Goal: Task Accomplishment & Management: Manage account settings

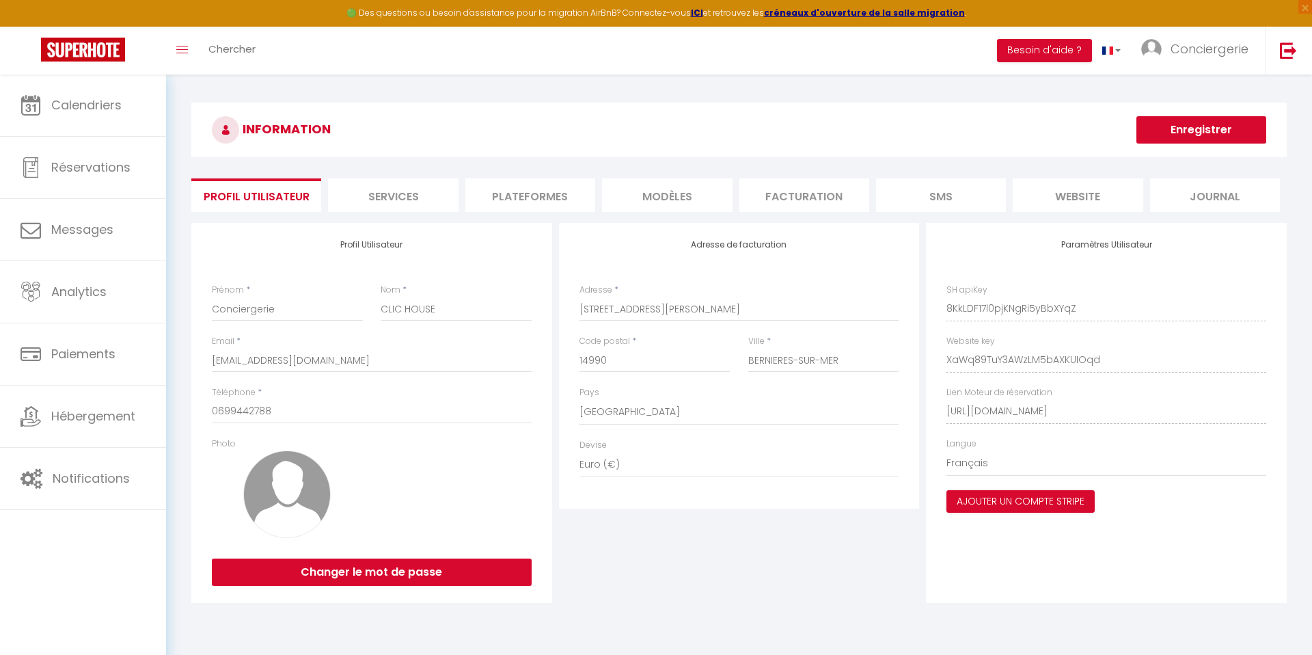
select select "28"
select select "fr"
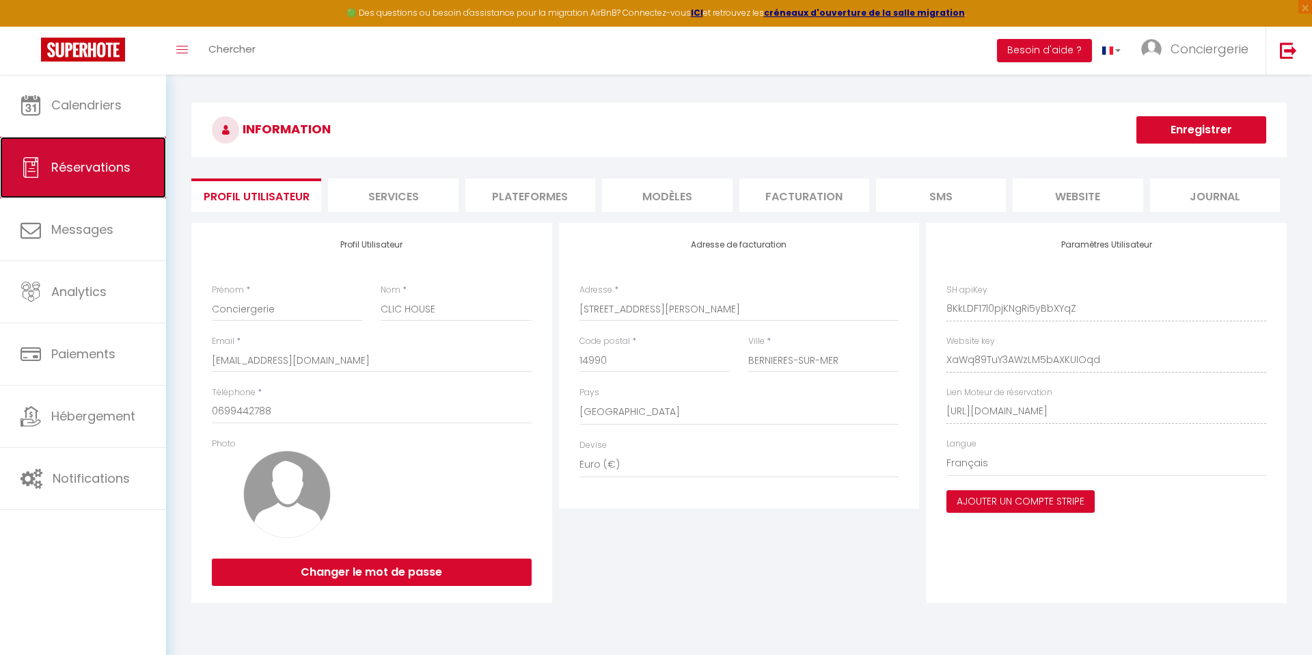
click at [113, 162] on span "Réservations" at bounding box center [90, 167] width 79 height 17
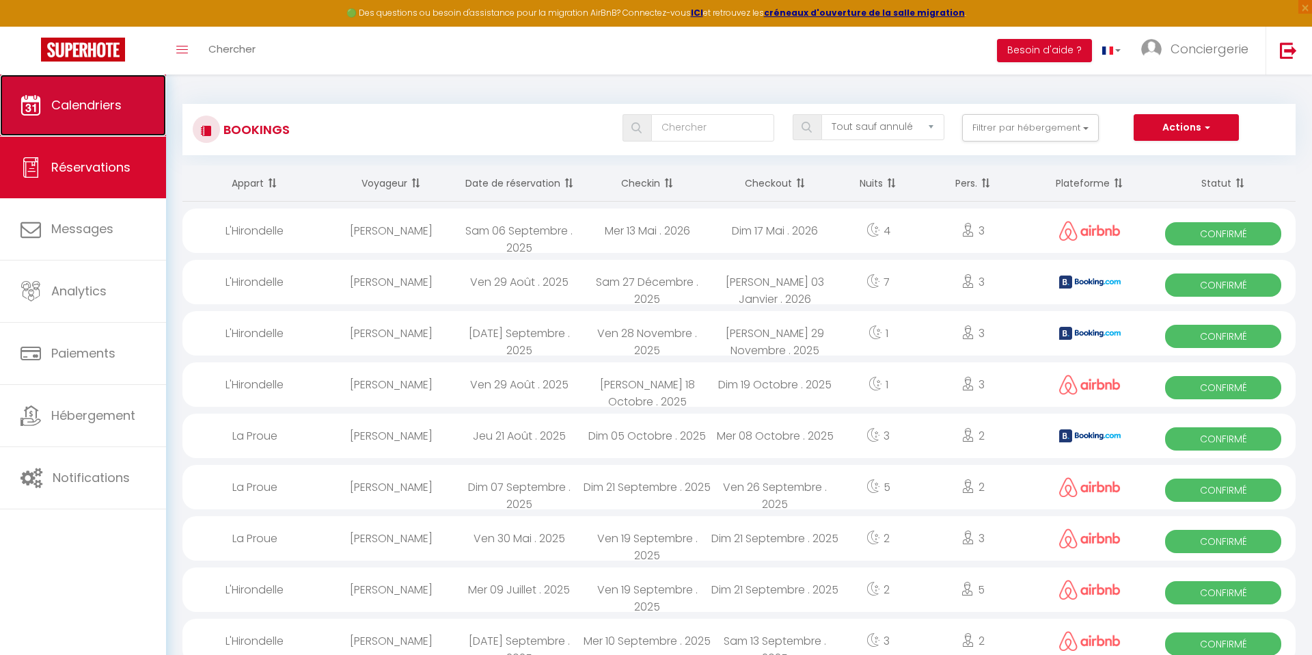
click at [90, 109] on span "Calendriers" at bounding box center [86, 104] width 70 height 17
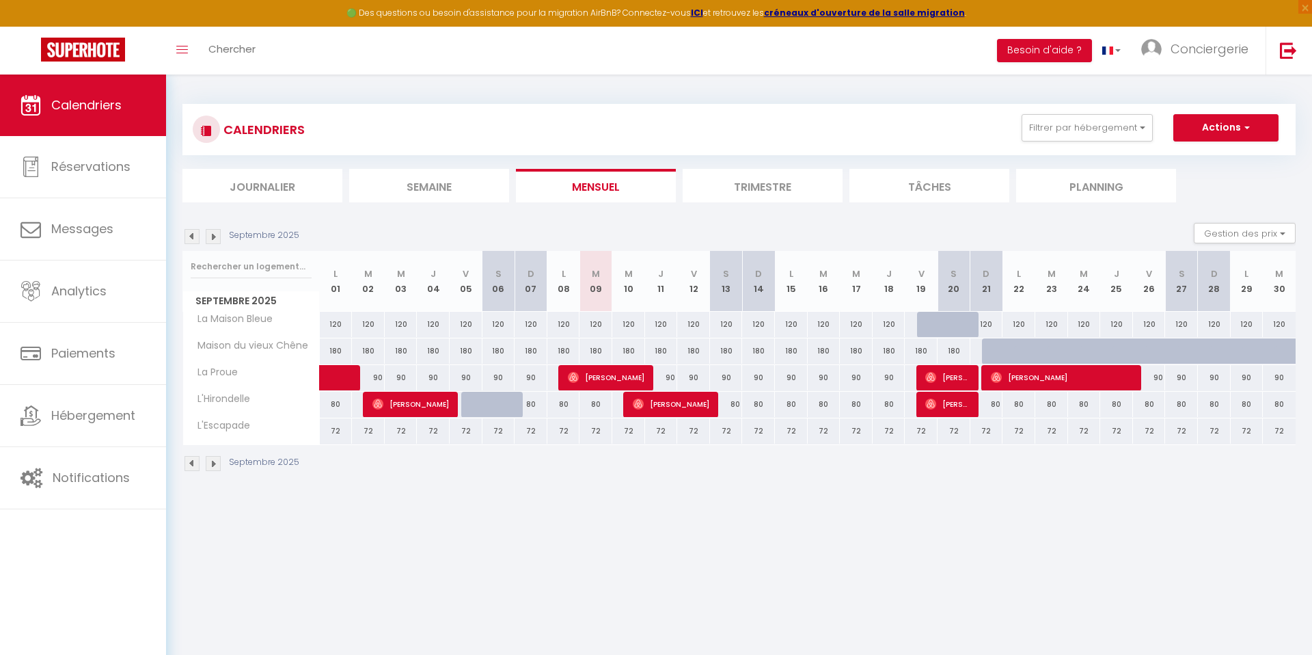
click at [821, 496] on div "CALENDRIERS Filtrer par hébergement Tous L'Escapade Maison du vieux Chêne L'Hir…" at bounding box center [739, 287] width 1146 height 427
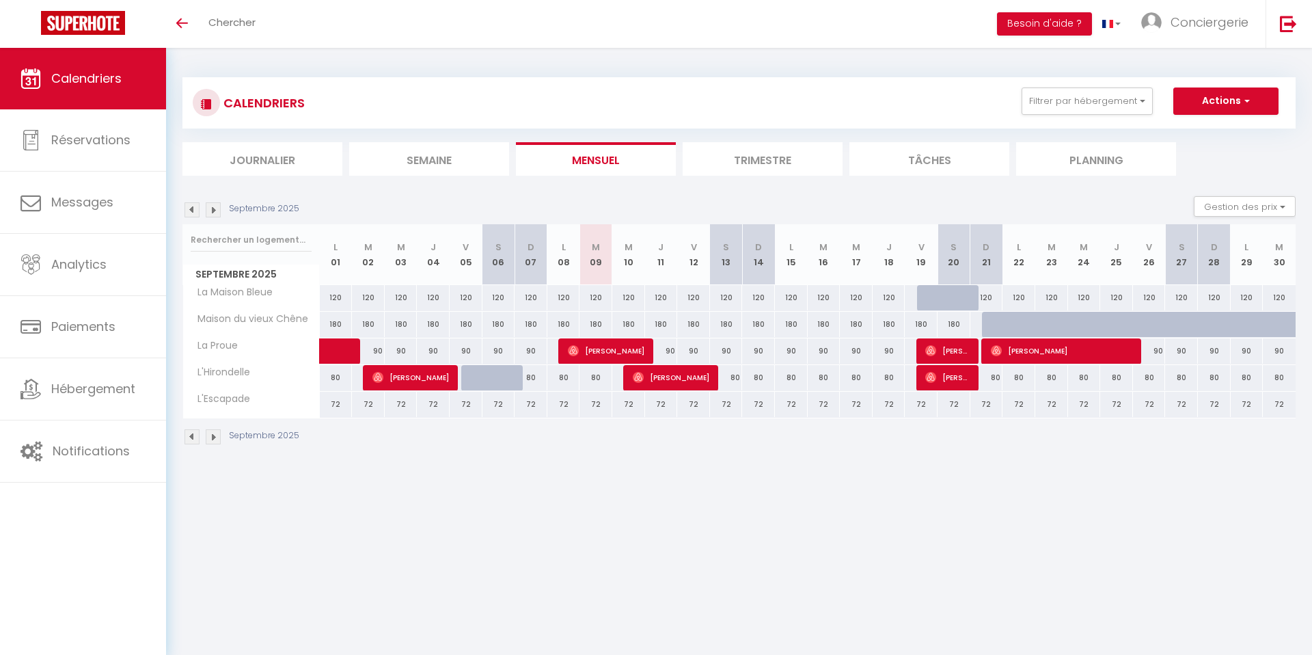
select select
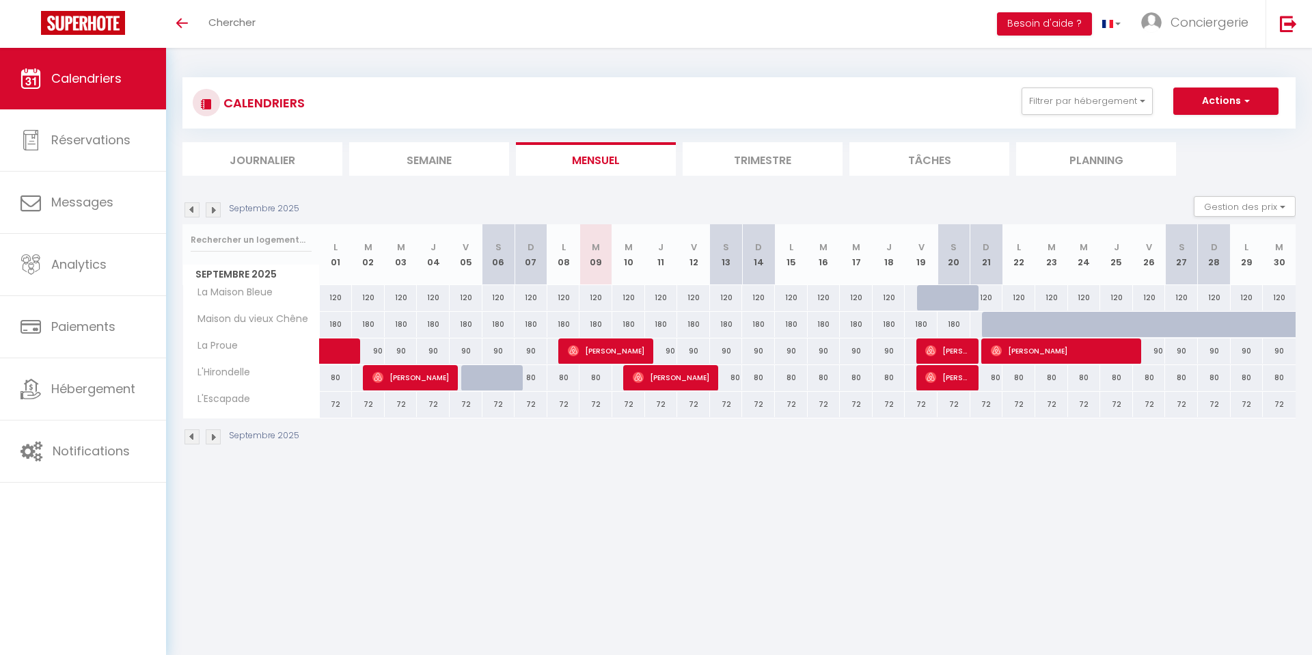
select select
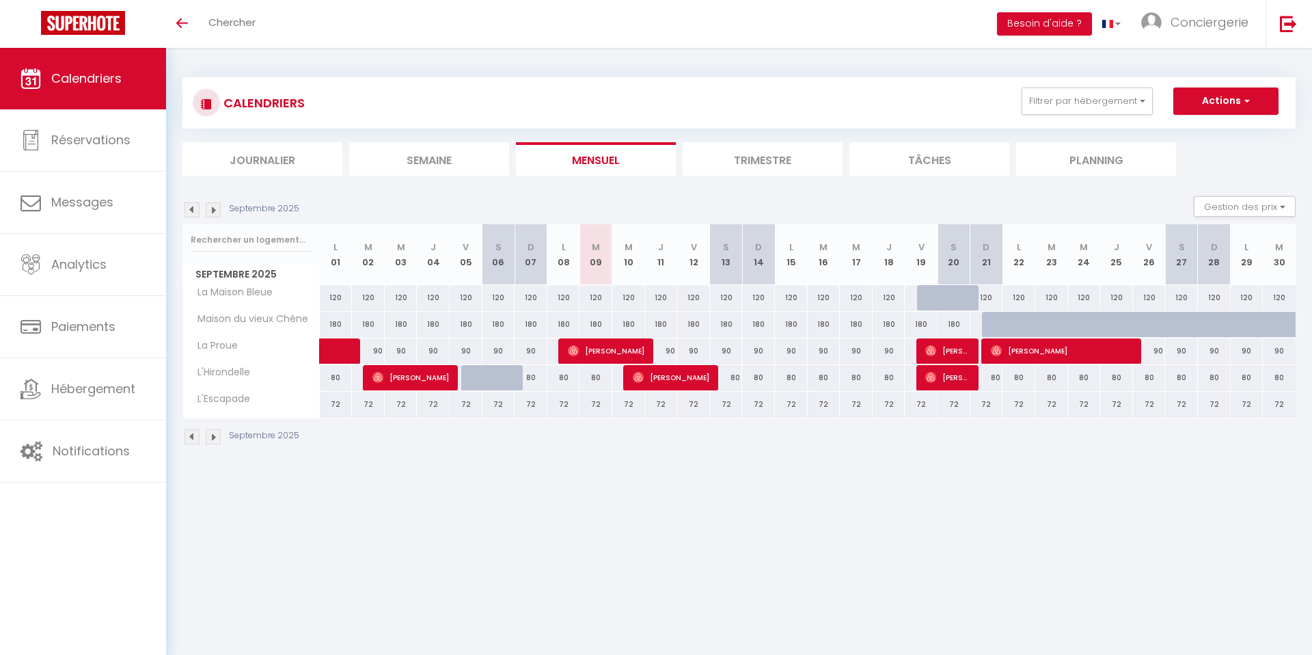
select select
click at [651, 357] on div "90" at bounding box center [661, 350] width 33 height 25
select select
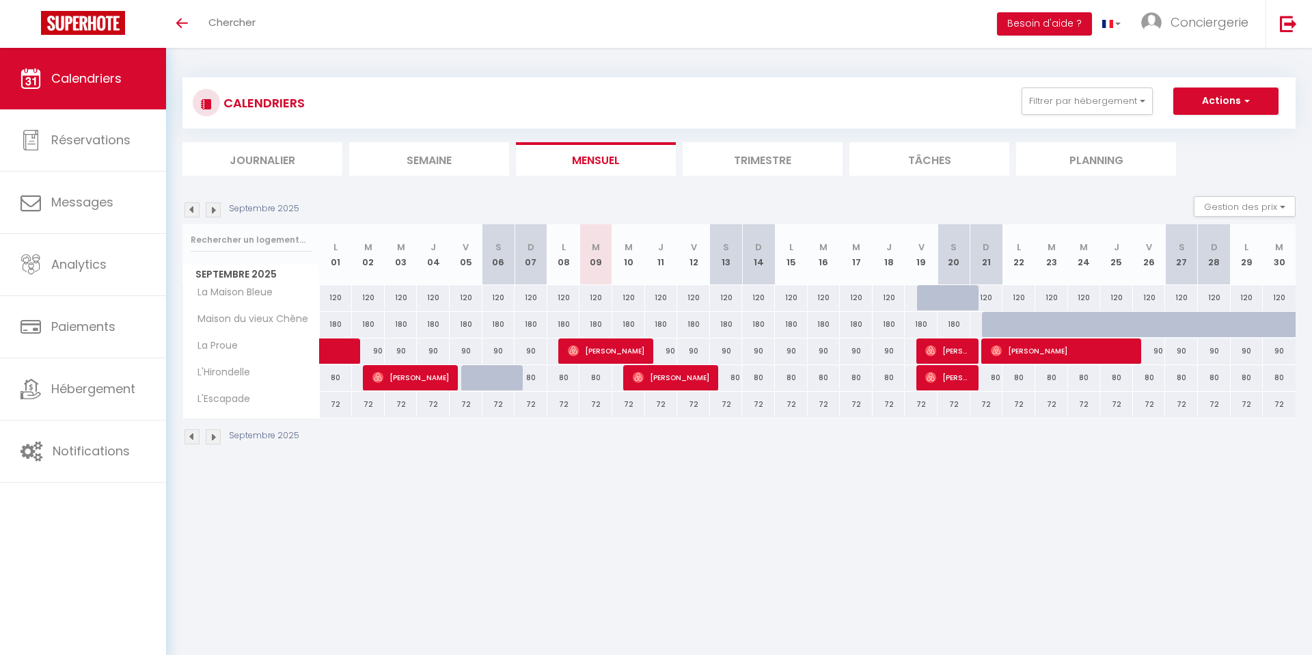
select select
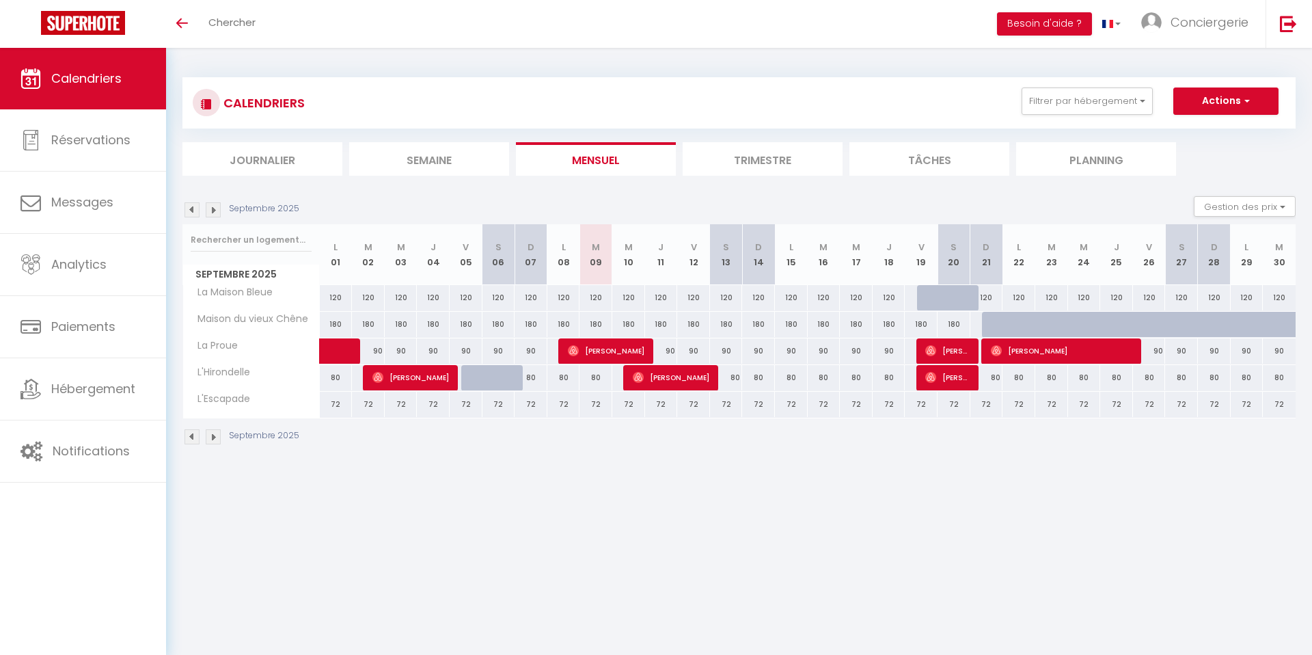
type input "90"
type input "Jeu 11 Septembre 2025"
type input "Ven 12 Septembre 2025"
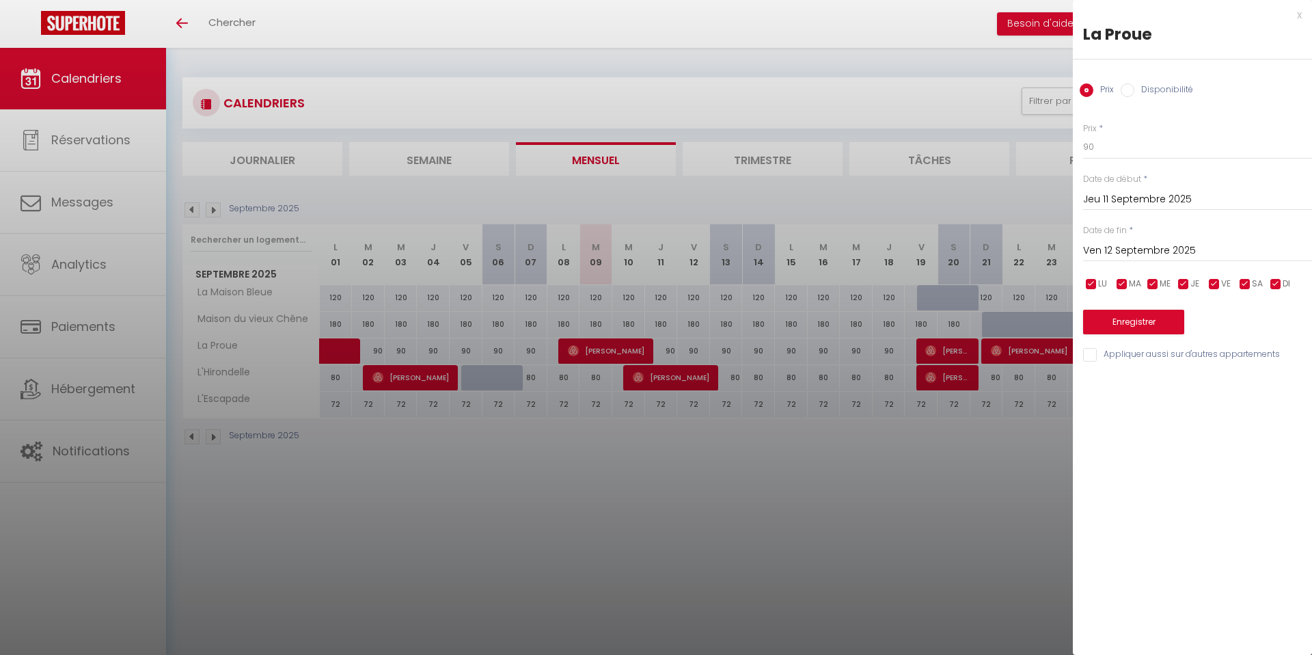
click at [877, 508] on div at bounding box center [656, 327] width 1312 height 655
select select
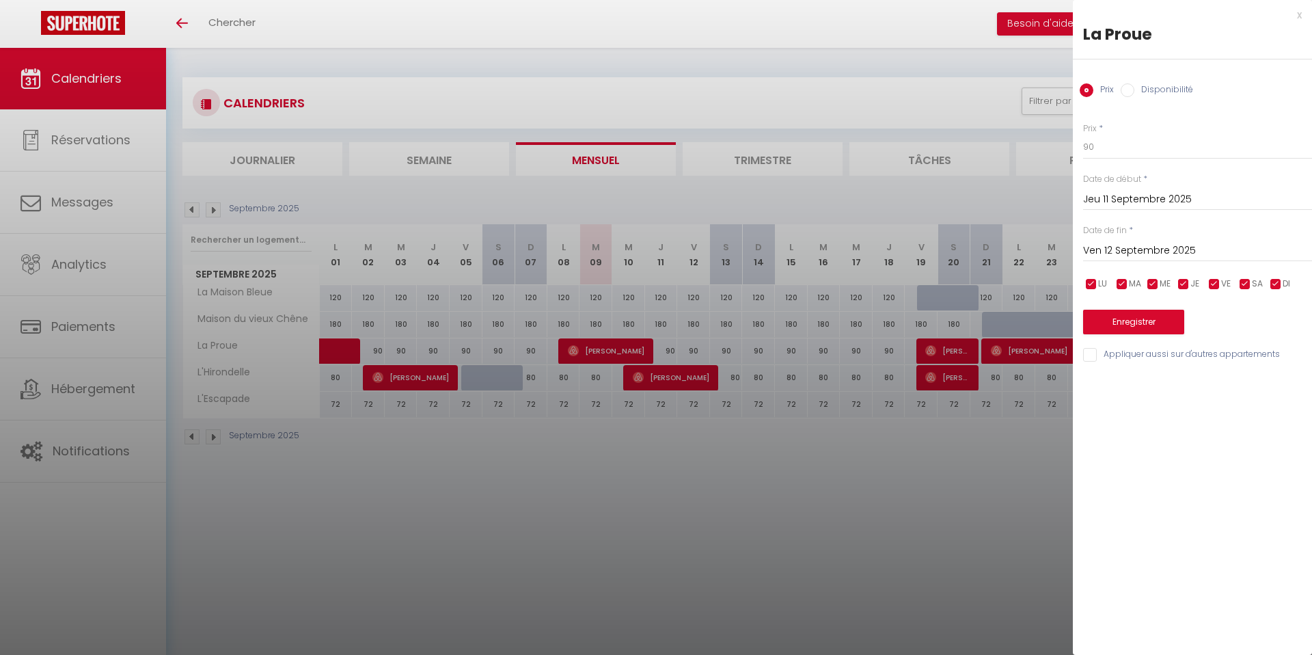
select select
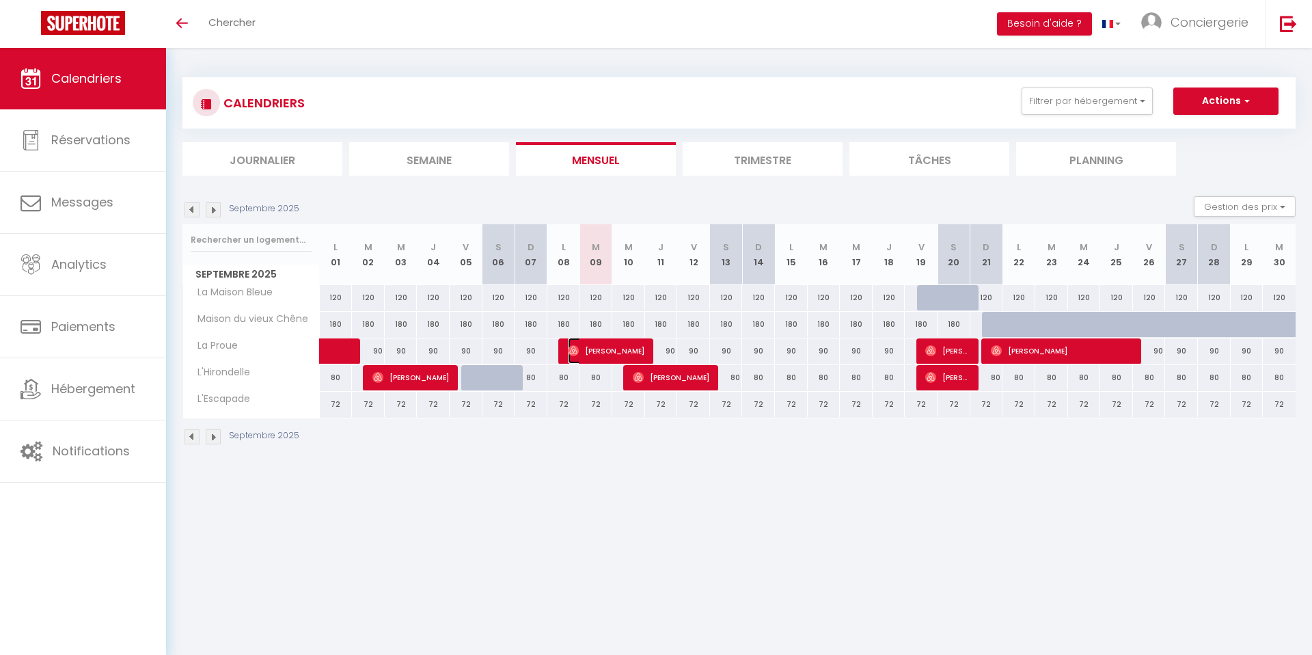
click at [620, 349] on span "[PERSON_NAME]" at bounding box center [606, 351] width 77 height 26
select select "OK"
select select "0"
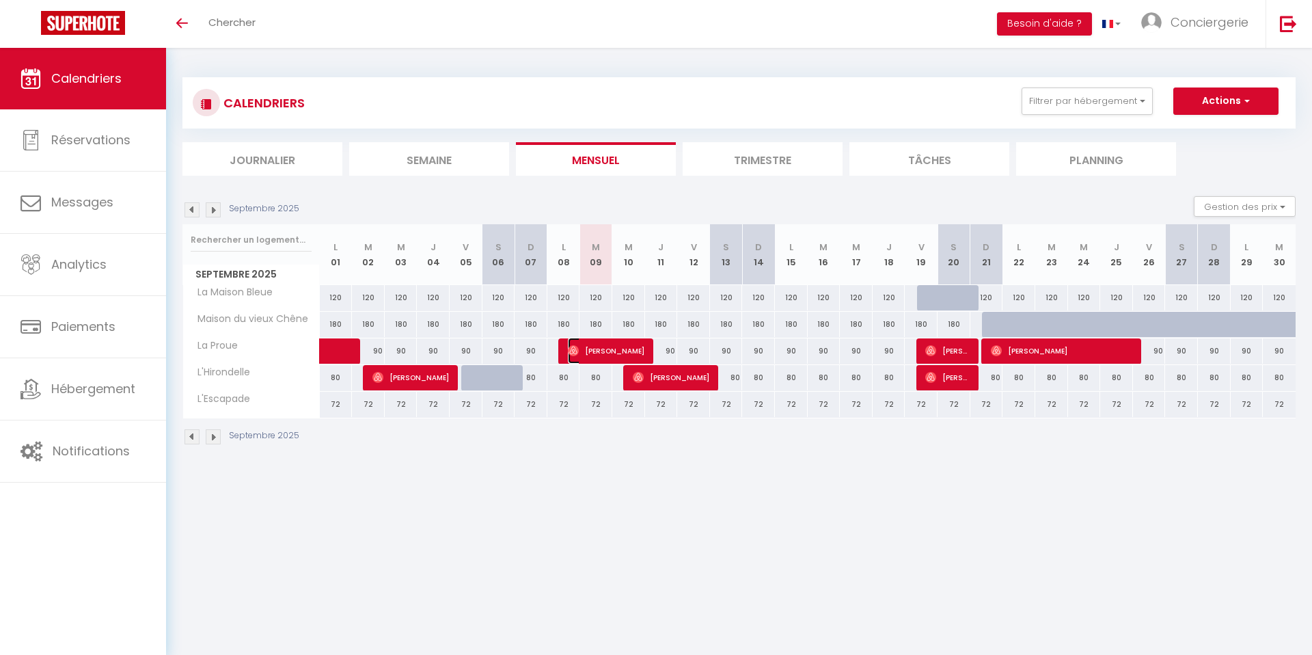
select select "1"
select select
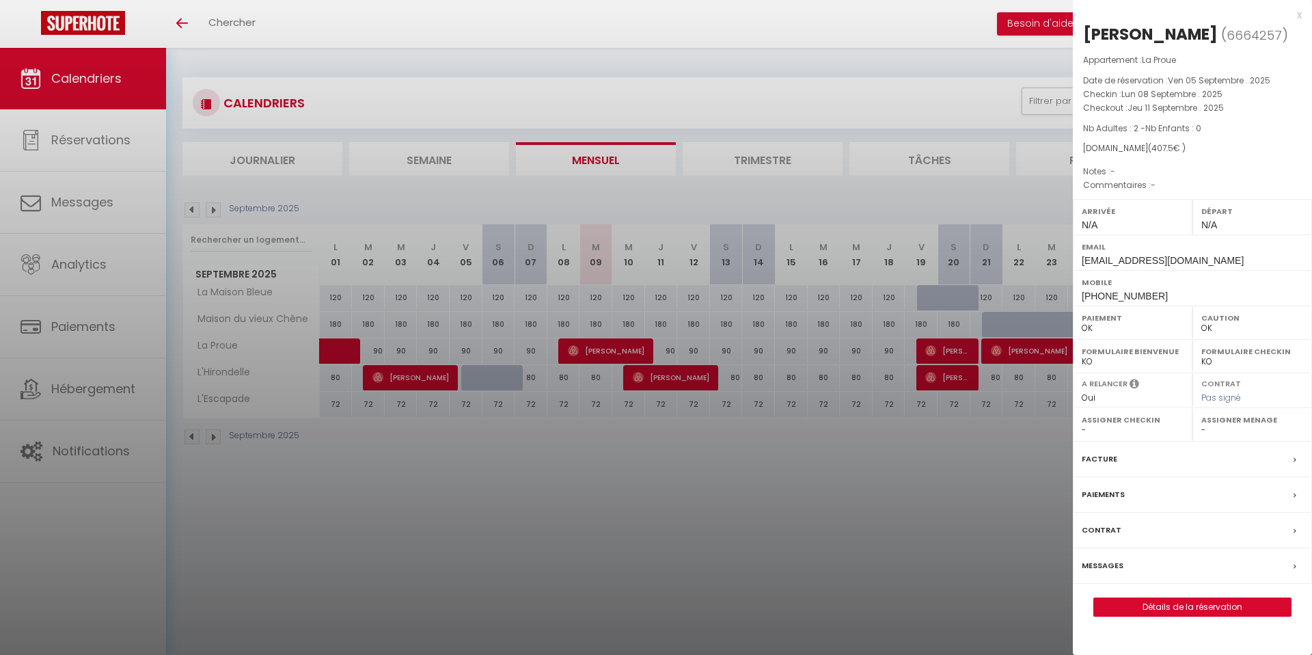
click at [693, 353] on div at bounding box center [656, 327] width 1312 height 655
